Goal: Task Accomplishment & Management: Manage account settings

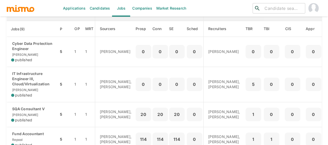
scroll to position [78, 0]
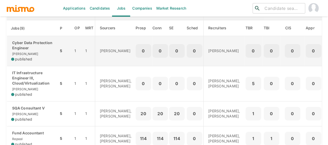
click at [30, 49] on p "Cyber Data Protection Engineer" at bounding box center [32, 45] width 43 height 10
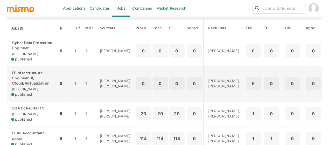
click at [30, 83] on p "IT Infrastructure Engineer III, Cloud/Virtualization" at bounding box center [32, 78] width 43 height 16
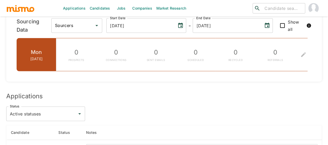
scroll to position [628, 0]
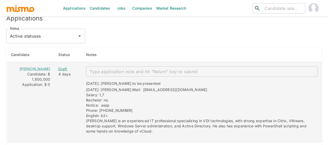
click at [58, 66] on div "Draft" at bounding box center [67, 68] width 19 height 5
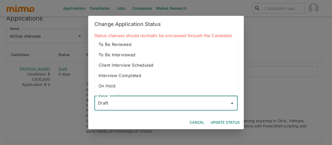
click at [113, 102] on input "Draft" at bounding box center [162, 103] width 131 height 10
click at [127, 48] on li "To Be Reviewed" at bounding box center [165, 44] width 143 height 10
type input "To Be Reviewed"
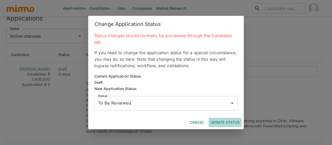
click at [220, 120] on button "Update Status" at bounding box center [225, 123] width 33 height 10
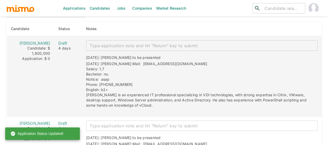
scroll to position [679, 0]
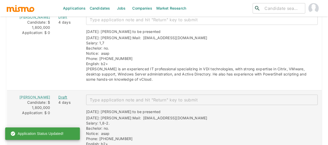
click at [58, 95] on div "Draft" at bounding box center [67, 97] width 19 height 5
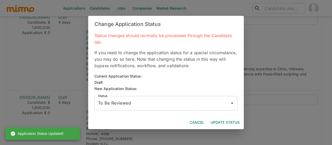
click at [221, 122] on button "Update Status" at bounding box center [225, 123] width 33 height 10
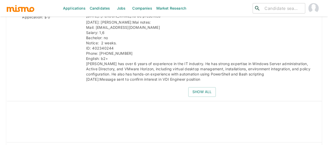
scroll to position [1226, 0]
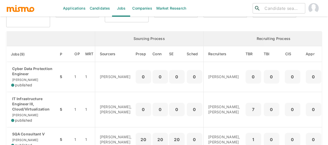
scroll to position [78, 0]
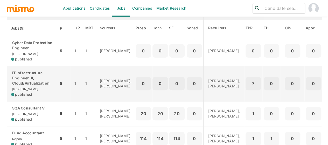
click at [44, 80] on p "IT Infrastructure Engineer III, Cloud/Virtualization" at bounding box center [32, 78] width 43 height 16
click at [21, 83] on p "IT Infrastructure Engineer III, Cloud/Virtualization" at bounding box center [32, 78] width 43 height 16
click at [29, 80] on p "IT Infrastructure Engineer III, Cloud/Virtualization" at bounding box center [32, 78] width 43 height 16
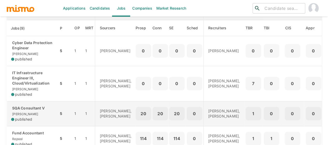
click at [27, 113] on div "SQA Consultant V Kaiser published" at bounding box center [32, 114] width 43 height 16
click at [26, 109] on p "SQA Consultant V" at bounding box center [32, 108] width 43 height 5
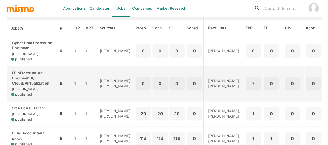
click at [30, 80] on p "IT Infrastructure Engineer III, Cloud/Virtualization" at bounding box center [32, 78] width 43 height 16
click at [21, 86] on div "IT Infrastructure Engineer III, Cloud/Virtualization Kaiser published" at bounding box center [32, 83] width 43 height 27
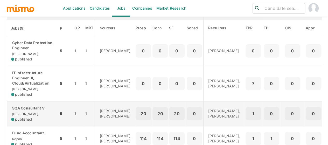
click at [29, 116] on div "SQA Consultant V Kaiser published" at bounding box center [32, 114] width 43 height 16
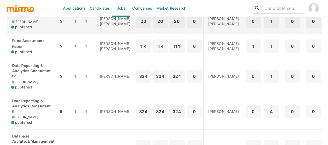
scroll to position [182, 0]
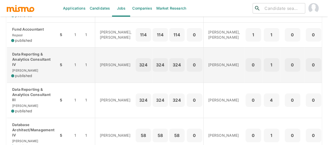
click at [23, 67] on p "Data Reporting & Analytics Consultant IV" at bounding box center [32, 60] width 43 height 16
click at [30, 67] on p "Data Reporting & Analytics Consultant IV" at bounding box center [32, 60] width 43 height 16
click at [35, 67] on p "Data Reporting & Analytics Consultant IV" at bounding box center [32, 60] width 43 height 16
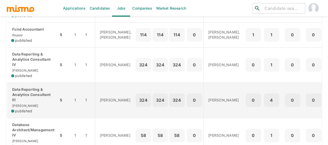
click at [27, 102] on p "Data Reporting & Analytics Consultant III" at bounding box center [32, 95] width 43 height 16
click at [25, 102] on p "Data Reporting & Analytics Consultant III" at bounding box center [32, 95] width 43 height 16
click at [27, 102] on p "Data Reporting & Analytics Consultant III" at bounding box center [32, 95] width 43 height 16
click at [17, 102] on p "Data Reporting & Analytics Consultant III" at bounding box center [32, 95] width 43 height 16
click at [35, 102] on p "Data Reporting & Analytics Consultant III" at bounding box center [32, 95] width 43 height 16
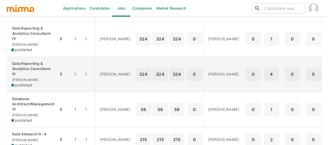
scroll to position [233, 0]
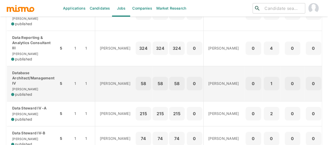
click at [27, 86] on p "Database Architect/Management IV" at bounding box center [32, 78] width 43 height 16
click at [18, 86] on p "Database Architect/Management IV" at bounding box center [32, 78] width 43 height 16
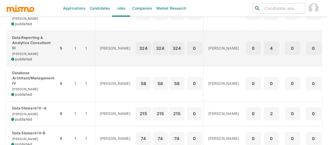
click at [29, 48] on p "Data Reporting & Analytics Consultant III" at bounding box center [32, 43] width 43 height 16
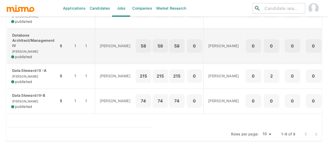
scroll to position [282, 0]
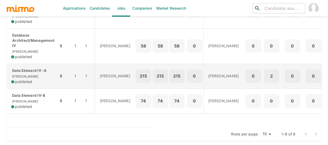
click at [25, 69] on p "Data Steward IV -A" at bounding box center [32, 70] width 43 height 5
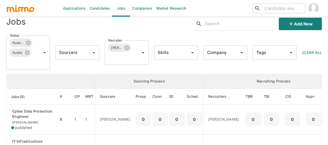
scroll to position [0, 0]
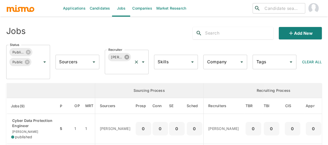
click at [128, 54] on icon at bounding box center [127, 57] width 6 height 6
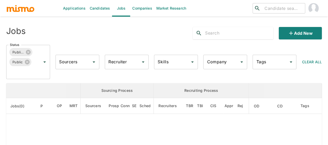
click at [116, 62] on input "Recruiter" at bounding box center [122, 62] width 31 height 10
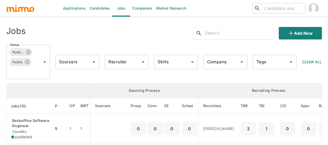
click at [116, 62] on input "Recruiter" at bounding box center [122, 62] width 31 height 10
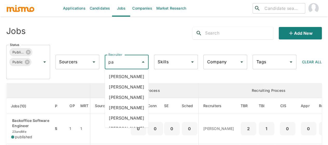
type input "pao"
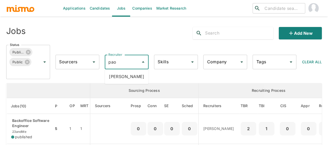
click at [123, 77] on li "Paola Pacheco" at bounding box center [127, 76] width 44 height 10
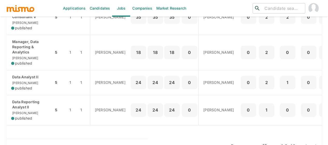
scroll to position [282, 0]
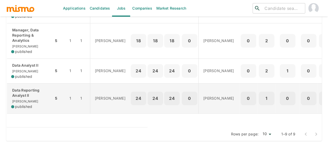
click at [25, 98] on div "Data Reporting Analyst II Kaiser published" at bounding box center [30, 99] width 38 height 22
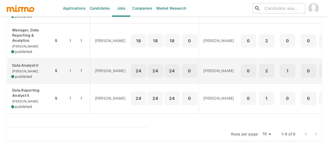
click at [28, 66] on div "Data Analyst II Kaiser published" at bounding box center [30, 71] width 38 height 16
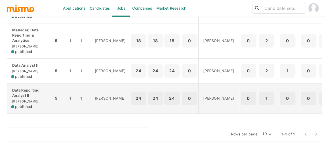
click at [19, 95] on div "Data Reporting Analyst II Kaiser published" at bounding box center [30, 99] width 38 height 22
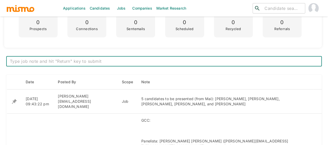
scroll to position [182, 0]
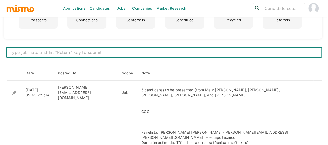
click at [49, 50] on textarea at bounding box center [164, 53] width 308 height 6
click at [60, 53] on textarea "4 candidates presented , 3 more candidates to be presented" at bounding box center [164, 53] width 308 height 6
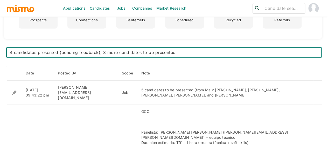
click at [61, 52] on textarea "4 candidates presented (pending feedback), 3 more candidates to be presented" at bounding box center [164, 53] width 308 height 6
click at [114, 52] on textarea "4 candidates presented ([PERSON_NAME]) - pending feedback), 3 more candidates t…" at bounding box center [164, 53] width 308 height 6
type textarea "4 candidates presented ([PERSON_NAME]) - pending feedback / 3 more candidates t…"
click at [197, 51] on textarea "4 candidates presented ([PERSON_NAME]) - pending feedback / 3 more candidates t…" at bounding box center [164, 53] width 308 height 6
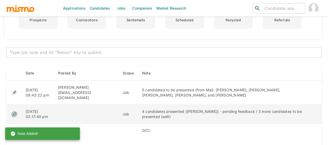
click at [13, 111] on icon "enhanced table" at bounding box center [14, 114] width 6 height 6
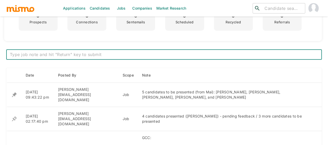
scroll to position [182, 0]
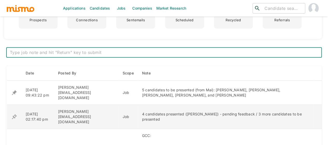
click at [14, 114] on icon "enhanced table" at bounding box center [14, 117] width 6 height 6
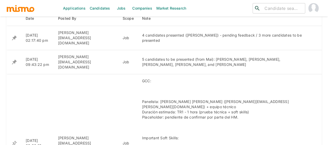
scroll to position [201, 0]
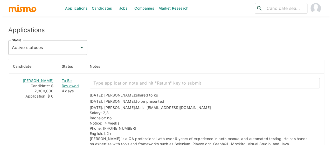
scroll to position [493, 0]
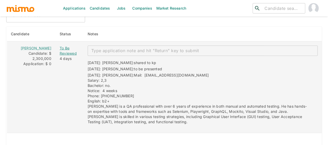
click at [65, 48] on div "To Be Reviewed" at bounding box center [70, 51] width 20 height 10
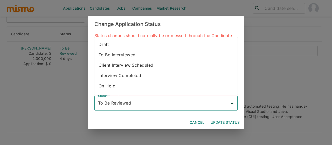
click at [131, 104] on input "To Be Reviewed" at bounding box center [162, 103] width 131 height 10
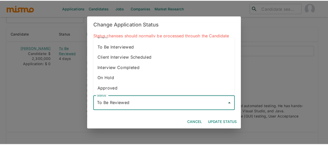
scroll to position [0, 0]
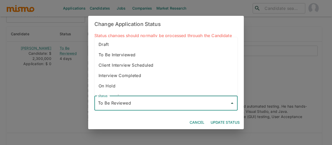
click at [130, 56] on li "To Be Interviewed" at bounding box center [165, 55] width 143 height 10
type input "To Be Interviewed"
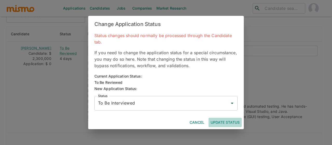
click at [224, 119] on button "Update Status" at bounding box center [225, 123] width 33 height 10
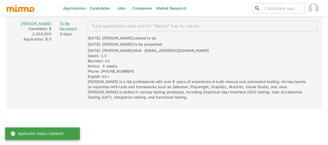
scroll to position [491, 0]
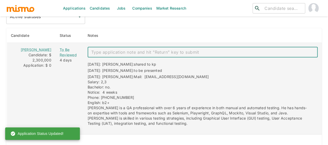
click at [98, 51] on textarea "enhanced table" at bounding box center [202, 52] width 223 height 6
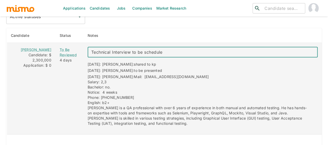
type textarea "Technical Interview to be scheduled"
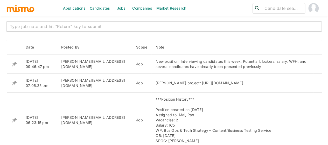
scroll to position [182, 0]
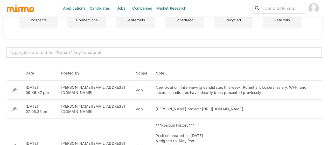
click at [22, 51] on textarea at bounding box center [164, 53] width 308 height 6
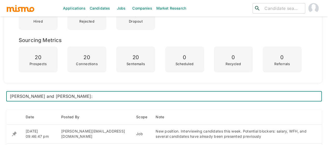
scroll to position [130, 0]
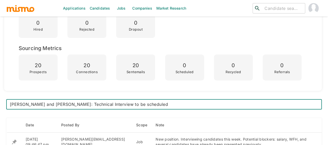
type textarea "Elvin Gomez and Marco Mora: Technical Interview to be scheduled"
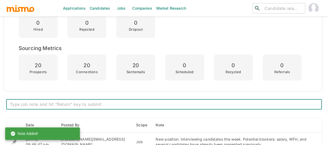
scroll to position [233, 0]
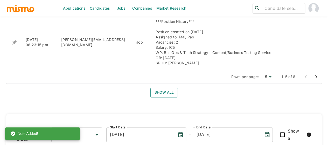
click at [160, 94] on button "Show all" at bounding box center [163, 93] width 27 height 10
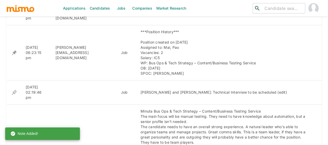
scroll to position [293, 0]
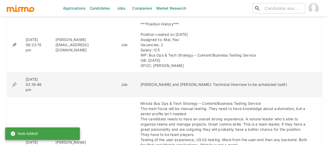
click at [13, 85] on icon "enhanced table" at bounding box center [14, 84] width 6 height 6
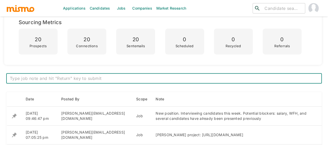
scroll to position [213, 0]
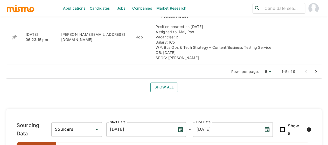
click at [161, 87] on button "Show all" at bounding box center [163, 87] width 27 height 10
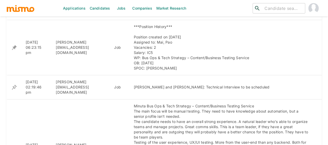
scroll to position [296, 0]
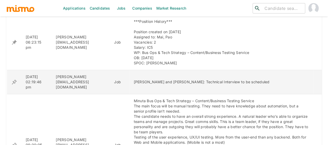
click at [13, 80] on icon "enhanced table" at bounding box center [14, 82] width 5 height 5
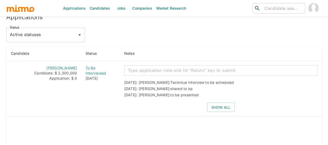
scroll to position [441, 0]
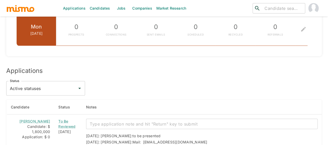
scroll to position [545, 0]
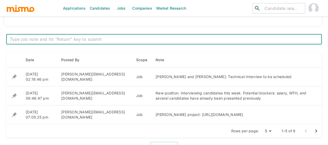
scroll to position [187, 0]
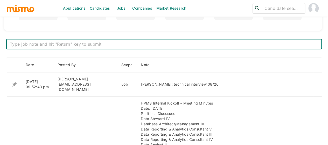
scroll to position [187, 0]
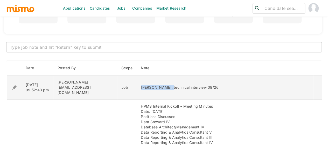
drag, startPoint x: 156, startPoint y: 85, endPoint x: 126, endPoint y: 85, distance: 30.4
click at [137, 85] on td "[PERSON_NAME]: technical interview 08/26" at bounding box center [225, 87] width 177 height 24
copy div "Manuel Miranda:"
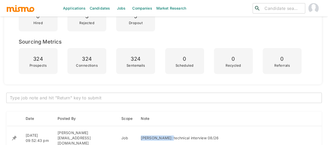
scroll to position [128, 0]
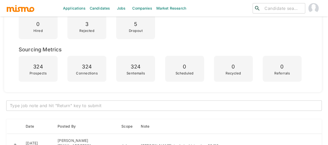
click at [66, 105] on textarea at bounding box center [164, 106] width 308 height 6
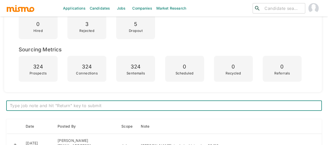
paste textarea "Manuel Miranda:"
type textarea "Manuel Miranda: Client Interview to be scheduled (Mai)"
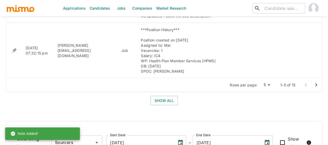
scroll to position [491, 0]
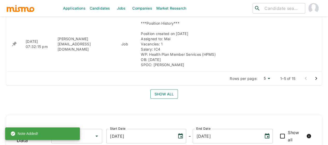
click at [171, 89] on button "Show all" at bounding box center [163, 94] width 27 height 10
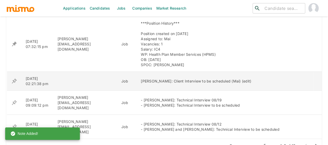
click at [13, 78] on icon "enhanced table" at bounding box center [14, 80] width 5 height 5
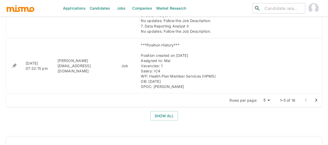
scroll to position [493, 0]
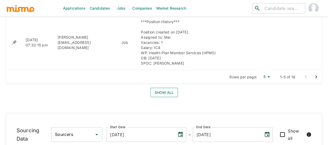
click at [167, 88] on button "Show all" at bounding box center [163, 93] width 27 height 10
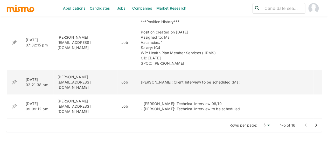
click at [15, 80] on icon "enhanced table" at bounding box center [14, 82] width 5 height 5
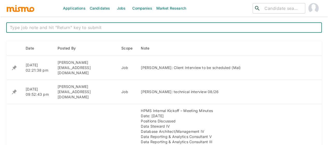
scroll to position [207, 0]
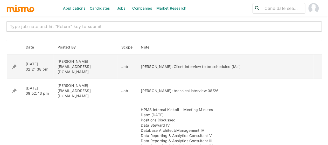
drag, startPoint x: 228, startPoint y: 64, endPoint x: 157, endPoint y: 65, distance: 71.6
click at [157, 65] on div "[PERSON_NAME]: Client Interview to be scheduled (Mai)" at bounding box center [225, 66] width 169 height 5
copy div "Client Interview to be scheduled (Mai)"
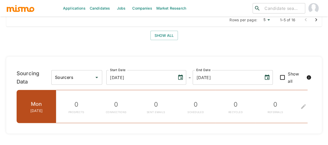
scroll to position [648, 0]
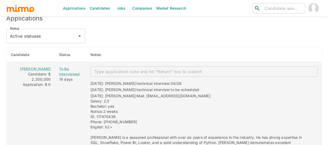
click at [120, 69] on textarea "enhanced table" at bounding box center [204, 72] width 220 height 6
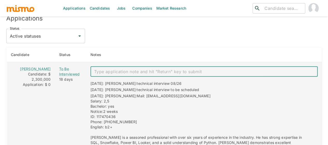
paste textarea "Client Interview to be scheduled (Mai)"
type textarea "Client Interview to be scheduled (Mai)"
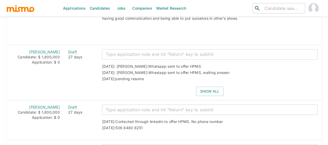
scroll to position [1069, 0]
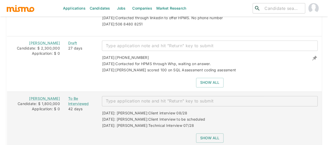
click at [112, 98] on textarea "enhanced table" at bounding box center [210, 101] width 209 height 6
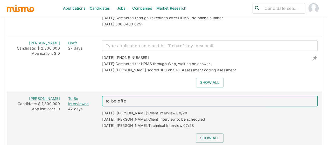
type textarea "to be offer"
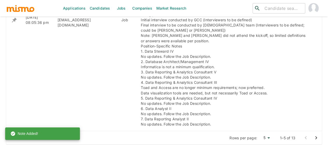
scroll to position [394, 0]
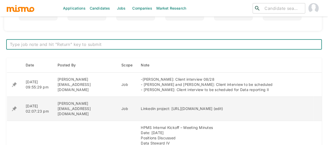
scroll to position [182, 0]
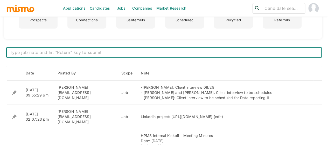
click at [70, 52] on textarea at bounding box center [164, 53] width 308 height 6
type textarea "-[PERSON_NAME]: to be offer -[PERSON_NAME] and [PERSON_NAME]: Client Interview …"
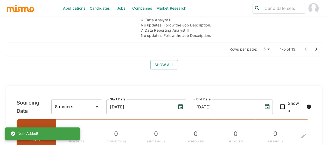
scroll to position [493, 0]
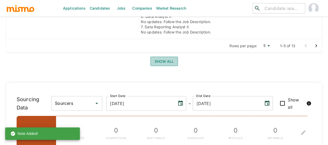
click at [166, 57] on button "Show all" at bounding box center [163, 62] width 27 height 10
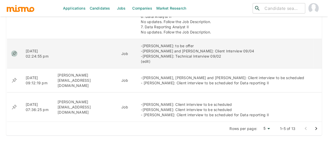
click at [13, 51] on icon "enhanced table" at bounding box center [14, 54] width 6 height 6
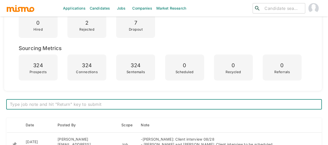
scroll to position [213, 0]
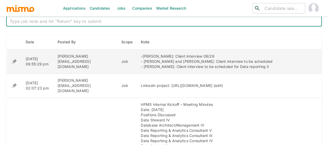
click at [14, 60] on icon "enhanced table" at bounding box center [14, 61] width 5 height 5
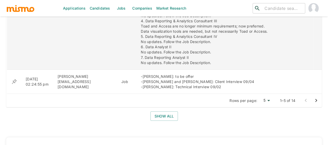
scroll to position [446, 0]
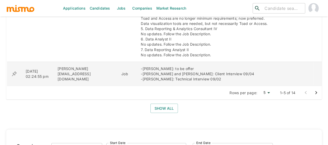
click at [16, 71] on icon "enhanced table" at bounding box center [14, 74] width 6 height 6
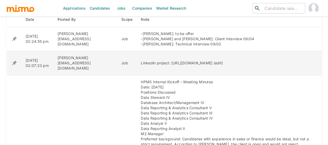
scroll to position [213, 0]
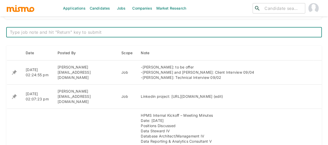
scroll to position [213, 0]
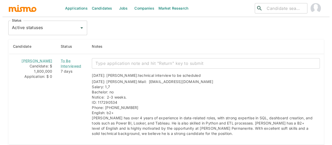
scroll to position [431, 0]
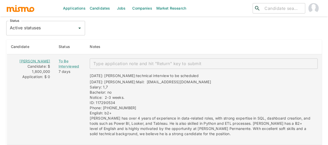
click at [31, 63] on link "[PERSON_NAME]" at bounding box center [34, 61] width 31 height 4
click at [59, 69] on div "To Be Interviewed" at bounding box center [70, 63] width 23 height 10
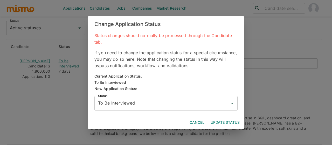
click at [114, 104] on input "To Be Interviewed" at bounding box center [162, 103] width 131 height 10
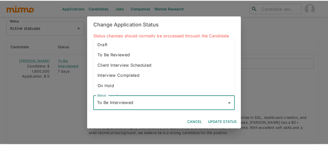
scroll to position [29, 0]
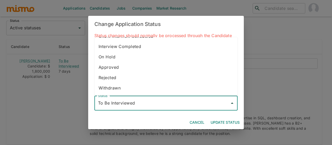
click at [121, 88] on li "Withdrawn" at bounding box center [165, 88] width 143 height 10
type input "Withdrawn"
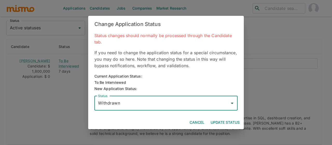
click at [226, 121] on button "Update Status" at bounding box center [225, 123] width 33 height 10
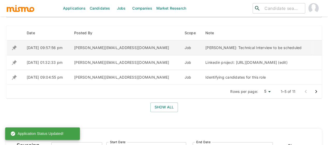
scroll to position [224, 0]
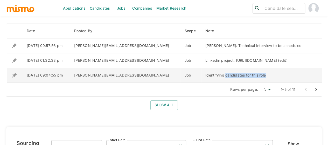
drag, startPoint x: 187, startPoint y: 85, endPoint x: 143, endPoint y: 85, distance: 43.8
click at [205, 78] on div "Identifying candidates for this role" at bounding box center [256, 75] width 103 height 5
copy div "candidates for this role"
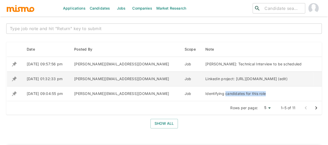
scroll to position [172, 0]
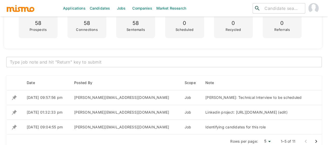
click at [70, 61] on textarea at bounding box center [164, 62] width 308 height 6
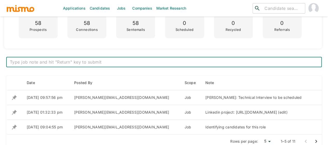
paste textarea "candidates for this role"
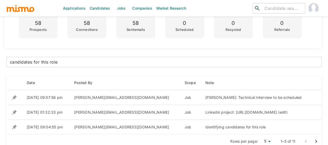
click at [9, 62] on div "candidates for this role x ​" at bounding box center [164, 62] width 316 height 10
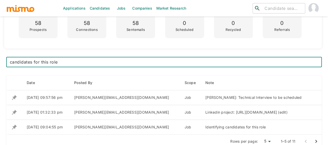
click at [9, 62] on div "candidates for this role x ​" at bounding box center [164, 62] width 316 height 10
type textarea "sourcing candidates for this role"
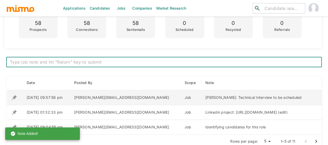
click at [15, 98] on icon "enhanced table" at bounding box center [14, 97] width 5 height 5
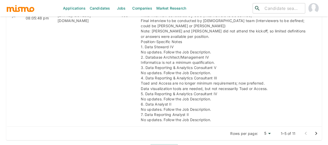
scroll to position [431, 0]
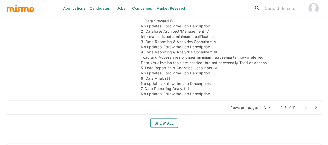
click at [163, 118] on button "Show all" at bounding box center [163, 123] width 27 height 10
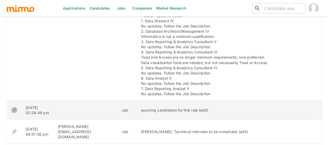
click at [14, 107] on icon "enhanced table" at bounding box center [14, 110] width 6 height 6
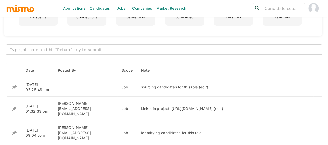
scroll to position [172, 0]
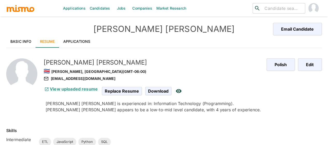
drag, startPoint x: 81, startPoint y: 41, endPoint x: 62, endPoint y: 49, distance: 20.1
click at [81, 41] on link "Applications" at bounding box center [77, 41] width 36 height 12
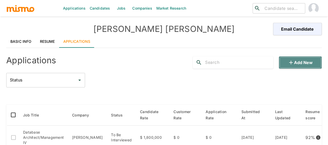
click at [295, 61] on button "Add new" at bounding box center [300, 62] width 43 height 12
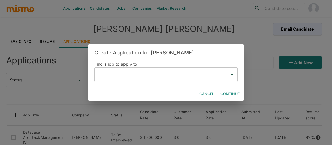
click at [124, 73] on input "text" at bounding box center [162, 75] width 131 height 10
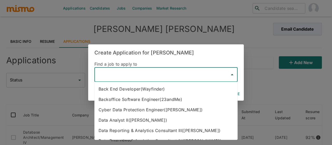
click at [147, 129] on li "Data Reporting & Analytics Consultant III(Kaiser)" at bounding box center [165, 130] width 143 height 10
type input "Data Reporting & Analytics Consultant III(Kaiser)"
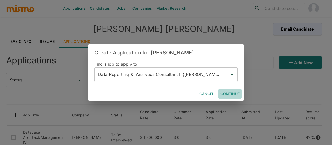
click at [227, 92] on button "Continue" at bounding box center [229, 94] width 23 height 10
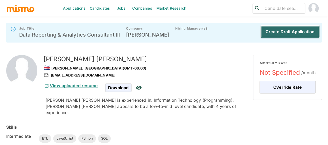
click at [281, 34] on button "Create Draft Application" at bounding box center [289, 31] width 59 height 12
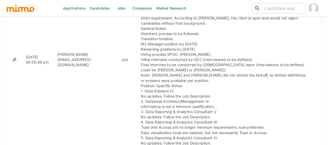
scroll to position [421, 0]
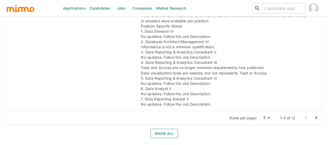
click at [163, 129] on button "Show all" at bounding box center [163, 134] width 27 height 10
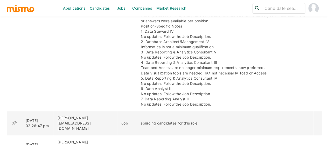
click at [13, 120] on icon "enhanced table" at bounding box center [14, 122] width 5 height 5
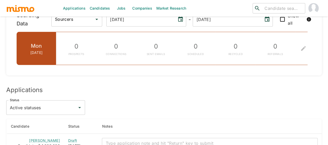
scroll to position [628, 0]
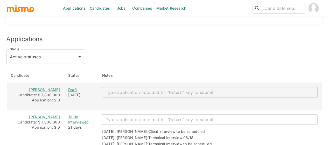
click at [68, 87] on div "Draft" at bounding box center [81, 89] width 26 height 5
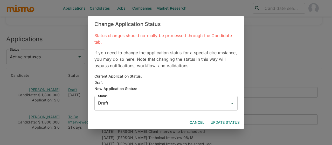
click at [123, 104] on input "Draft" at bounding box center [162, 103] width 131 height 10
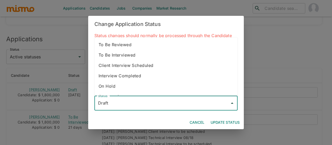
click at [140, 57] on li "To Be Interviewed" at bounding box center [165, 55] width 143 height 10
type input "To Be Interviewed"
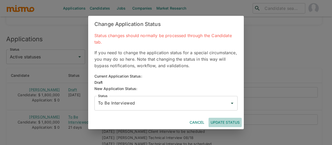
click at [225, 121] on button "Update Status" at bounding box center [225, 123] width 33 height 10
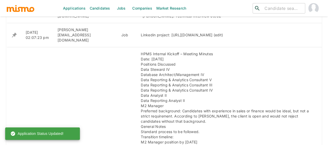
scroll to position [239, 0]
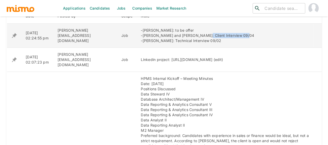
drag, startPoint x: 221, startPoint y: 35, endPoint x: 183, endPoint y: 35, distance: 38.4
click at [183, 35] on div "-[PERSON_NAME]: to be offer -[PERSON_NAME] and [PERSON_NAME]: Client Interview …" at bounding box center [225, 36] width 169 height 16
copy div "Client Interview 09/04"
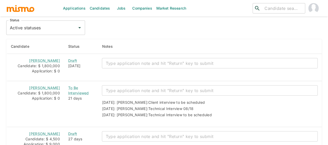
scroll to position [679, 0]
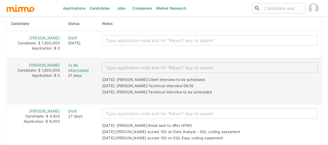
click at [117, 65] on textarea "enhanced table" at bounding box center [210, 68] width 209 height 6
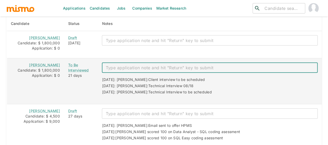
paste textarea "Client Interview 09/04"
type textarea "Client Interview 09/04"
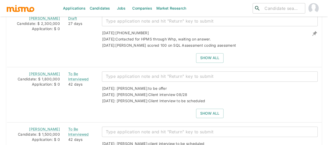
scroll to position [1146, 0]
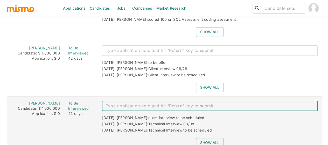
click at [108, 103] on textarea "enhanced table" at bounding box center [210, 106] width 209 height 6
paste textarea "Client Interview 09/04"
type textarea "Client Interview 09/04"
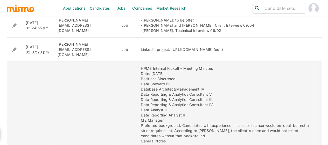
scroll to position [224, 0]
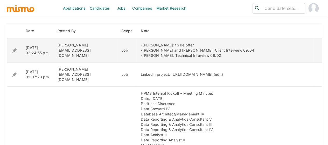
drag, startPoint x: 200, startPoint y: 56, endPoint x: 153, endPoint y: 54, distance: 47.2
click at [153, 54] on div "-Andrew Araya: to be offer -Daniel Leon and Karina Chacon: Client Interview 09/…" at bounding box center [225, 51] width 169 height 16
copy div "Technical Interview 09/02"
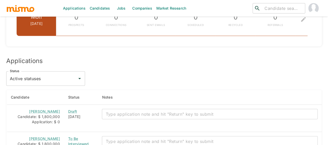
scroll to position [639, 0]
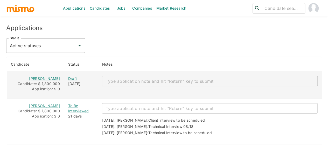
click at [123, 78] on textarea "enhanced table" at bounding box center [210, 81] width 209 height 6
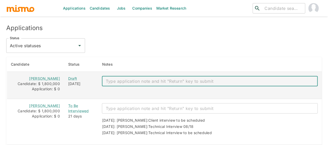
paste textarea "Technical Interview 09/02"
type textarea "Technical Interview 09/02"
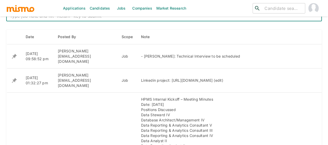
scroll to position [213, 0]
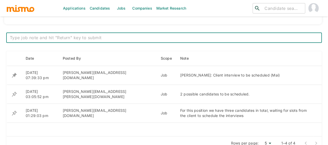
scroll to position [187, 0]
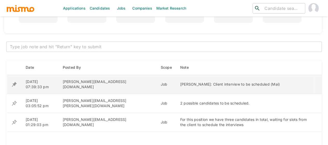
drag, startPoint x: 250, startPoint y: 84, endPoint x: 186, endPoint y: 84, distance: 64.6
click at [182, 83] on div "[PERSON_NAME]: Client interview to be scheduled (Mai)" at bounding box center [244, 84] width 129 height 5
drag, startPoint x: 187, startPoint y: 85, endPoint x: 150, endPoint y: 83, distance: 36.3
click at [176, 83] on td "[PERSON_NAME]: Client interview to be scheduled (Mai)" at bounding box center [244, 84] width 137 height 19
drag, startPoint x: 152, startPoint y: 84, endPoint x: 242, endPoint y: 86, distance: 90.0
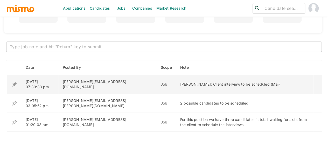
click at [251, 86] on td "[PERSON_NAME]: Client interview to be scheduled (Mai)" at bounding box center [244, 84] width 137 height 19
copy div "[PERSON_NAME]: Client interview to be scheduled (Mai)"
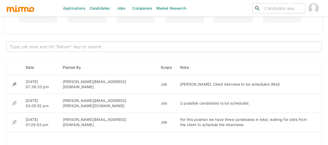
click at [89, 50] on div "x ​" at bounding box center [164, 46] width 316 height 10
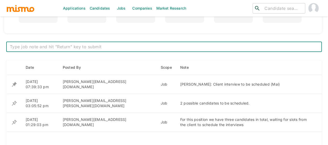
paste textarea "[PERSON_NAME]: Client interview to be scheduled (Mai)"
drag, startPoint x: 100, startPoint y: 46, endPoint x: 78, endPoint y: 46, distance: 22.6
click at [78, 46] on textarea "[PERSON_NAME]: Client interview to be scheduled (Mai)" at bounding box center [164, 47] width 308 height 6
click at [78, 47] on textarea "Paula Calderon: Client interview (Mai)" at bounding box center [164, 47] width 308 height 6
type textarea "[PERSON_NAME]: Client interview 09/02(Mai)"
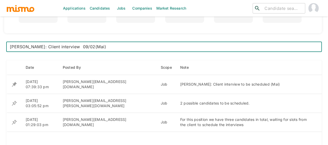
click at [112, 48] on textarea "[PERSON_NAME]: Client interview 09/02(Mai)" at bounding box center [164, 47] width 308 height 6
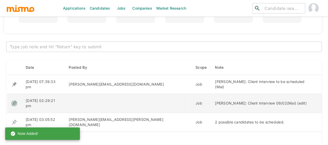
click at [15, 101] on icon "enhanced table" at bounding box center [14, 103] width 5 height 5
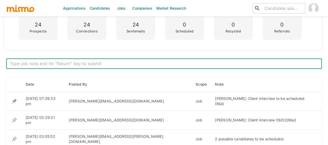
scroll to position [182, 0]
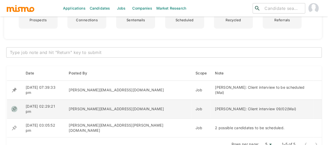
click at [16, 106] on icon "enhanced table" at bounding box center [14, 108] width 5 height 5
drag, startPoint x: 267, startPoint y: 103, endPoint x: 216, endPoint y: 101, distance: 50.6
click at [216, 106] on div "[PERSON_NAME]: Client interview 09/02(Mai) (edit)" at bounding box center [262, 108] width 94 height 5
copy div "Client interview 09/02(Mai)"
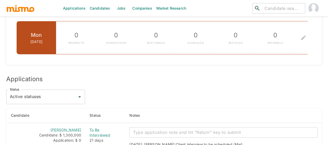
scroll to position [415, 0]
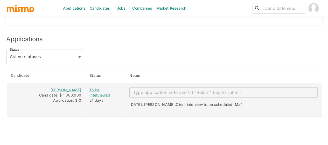
click at [156, 89] on textarea "enhanced table" at bounding box center [223, 92] width 181 height 6
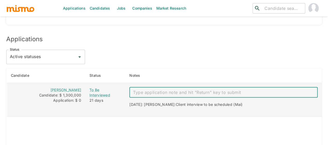
paste textarea "Client interview 09/02(Mai)"
type textarea "Client interview 09/02(Mai)"
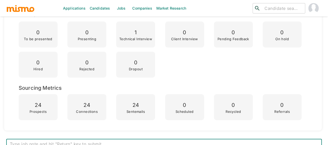
scroll to position [82, 0]
